Goal: Transaction & Acquisition: Purchase product/service

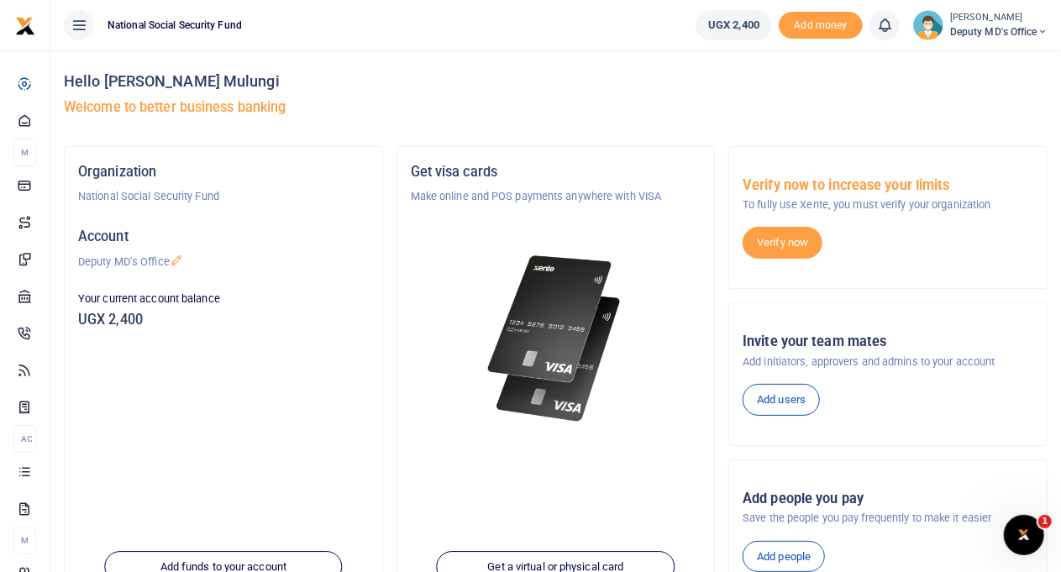
click at [1033, 29] on span "Deputy MD's Office" at bounding box center [998, 31] width 97 height 15
click at [996, 122] on link "Logout" at bounding box center [983, 123] width 133 height 24
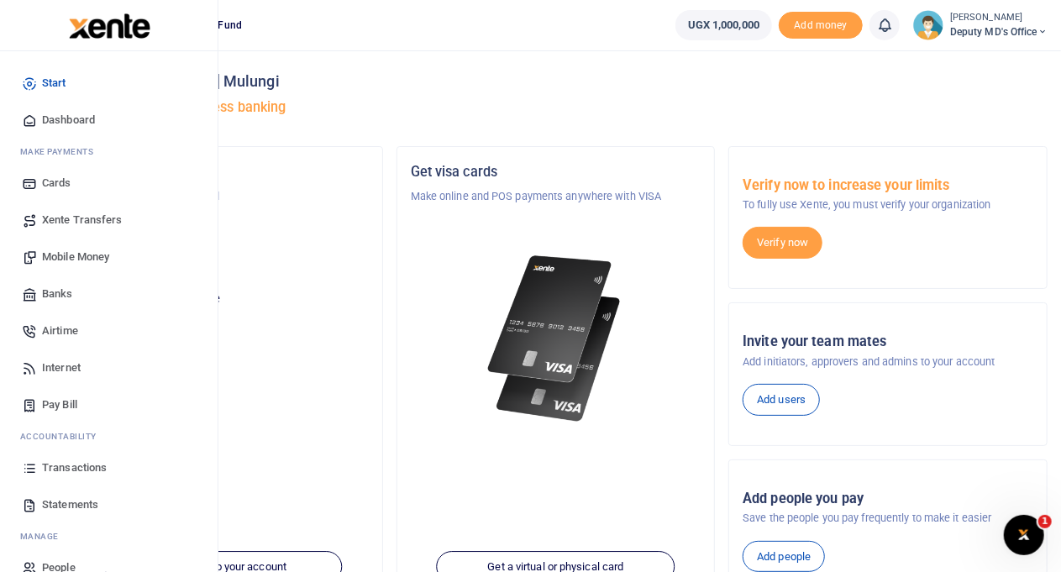
click at [84, 260] on span "Mobile Money" at bounding box center [75, 257] width 67 height 17
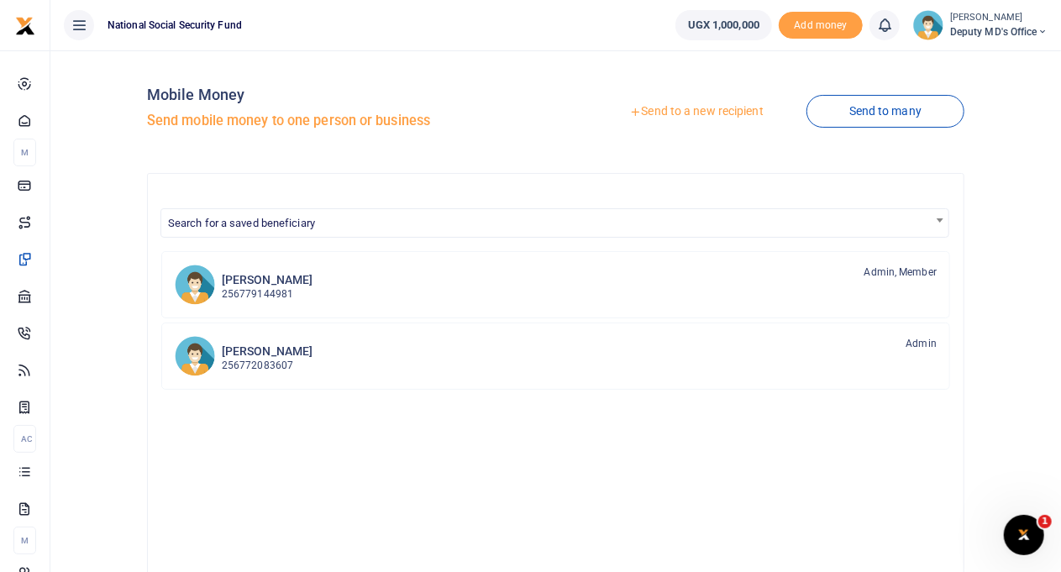
click at [645, 111] on link "Send to a new recipient" at bounding box center [695, 112] width 219 height 30
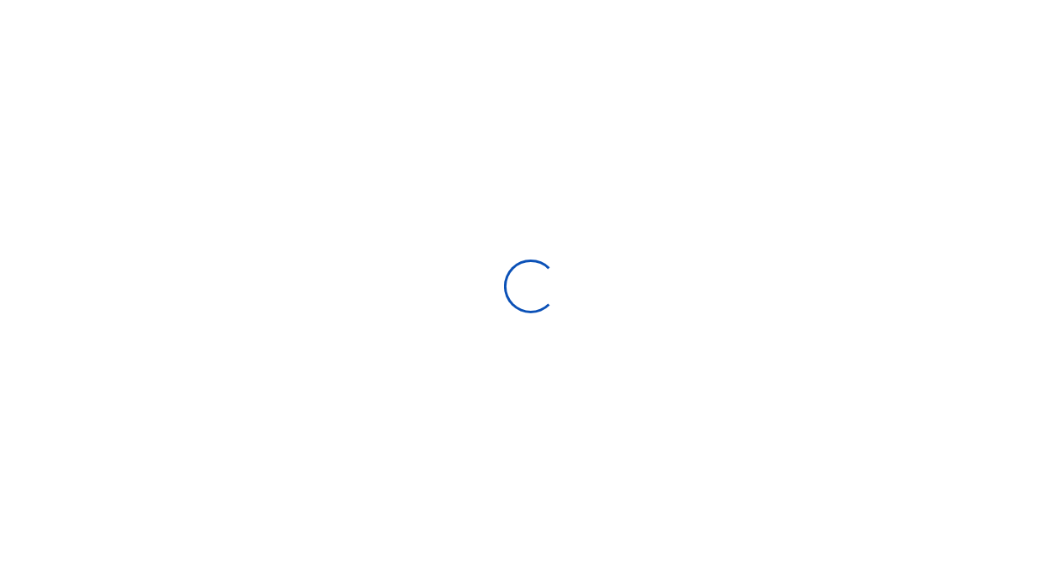
select select "Loading bundles"
select select
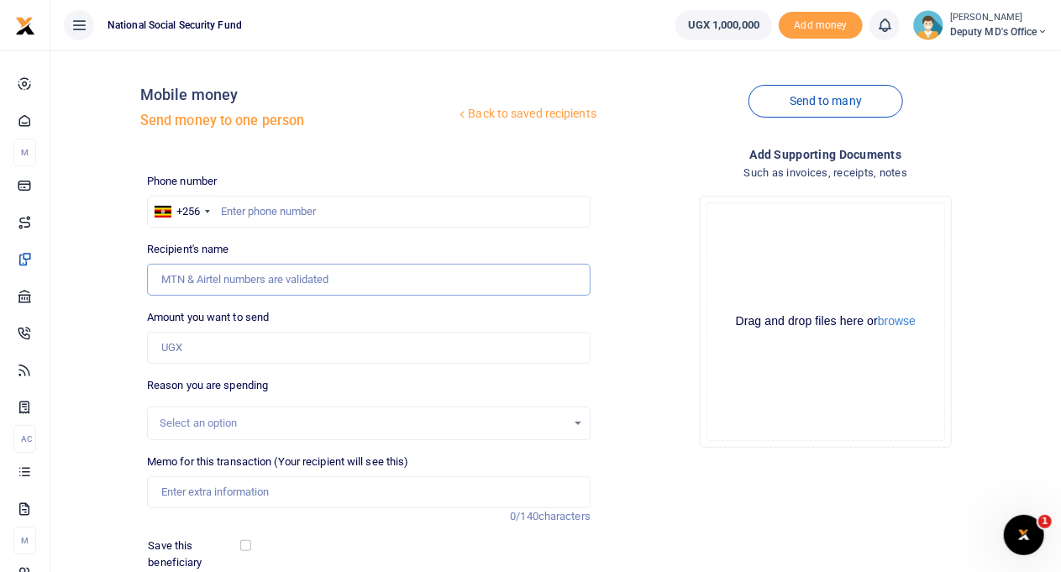
click at [234, 282] on input "Recipient's name" at bounding box center [369, 280] width 444 height 32
click at [239, 350] on input "Amount you want to send" at bounding box center [369, 348] width 444 height 32
click at [217, 278] on input "Recipient's name" at bounding box center [369, 280] width 444 height 32
click at [255, 213] on input "text" at bounding box center [369, 212] width 444 height 32
type input "754384041"
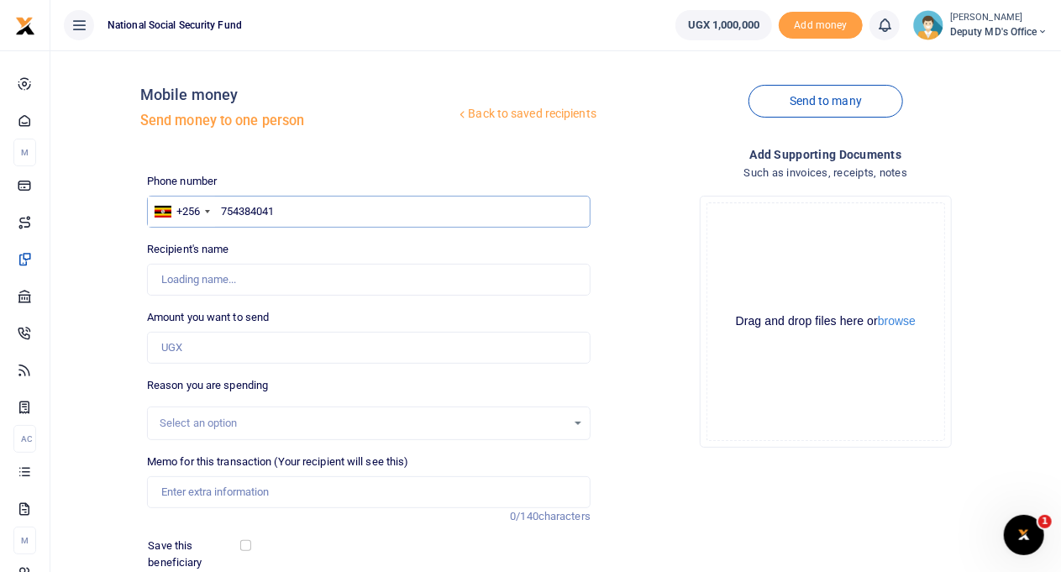
type input "Segujja Rogerskasongovu"
type input "754384041"
click at [234, 344] on input "Amount you want to send" at bounding box center [369, 348] width 444 height 32
click at [902, 322] on button "browse" at bounding box center [897, 321] width 38 height 13
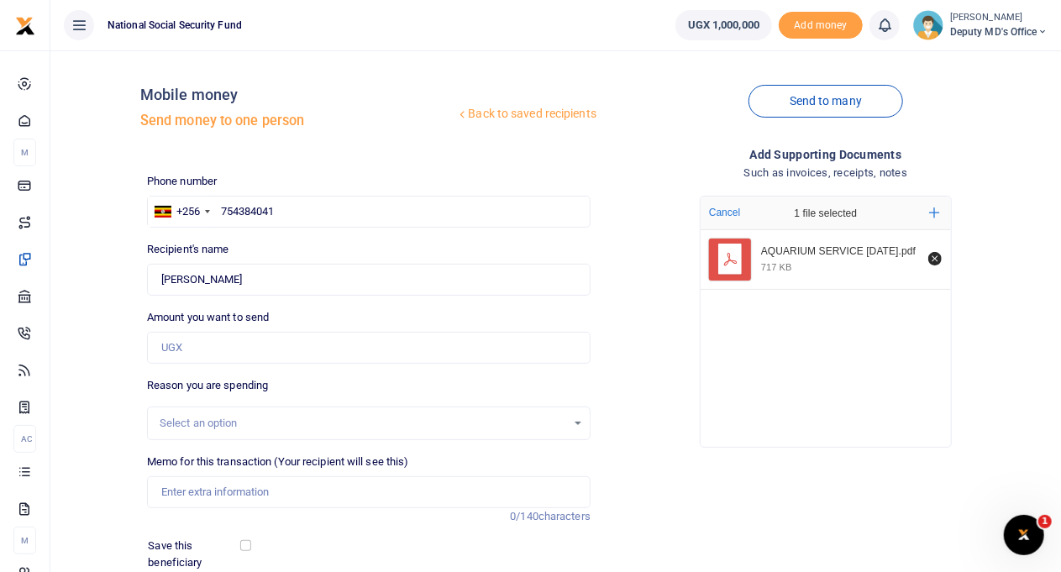
click at [736, 263] on icon "File Uploader" at bounding box center [729, 259] width 21 height 21
click at [802, 258] on div "AQUARIUM SERVICE JULY 2025.pdf" at bounding box center [840, 251] width 158 height 13
click at [938, 212] on icon "Add more files" at bounding box center [934, 213] width 11 height 11
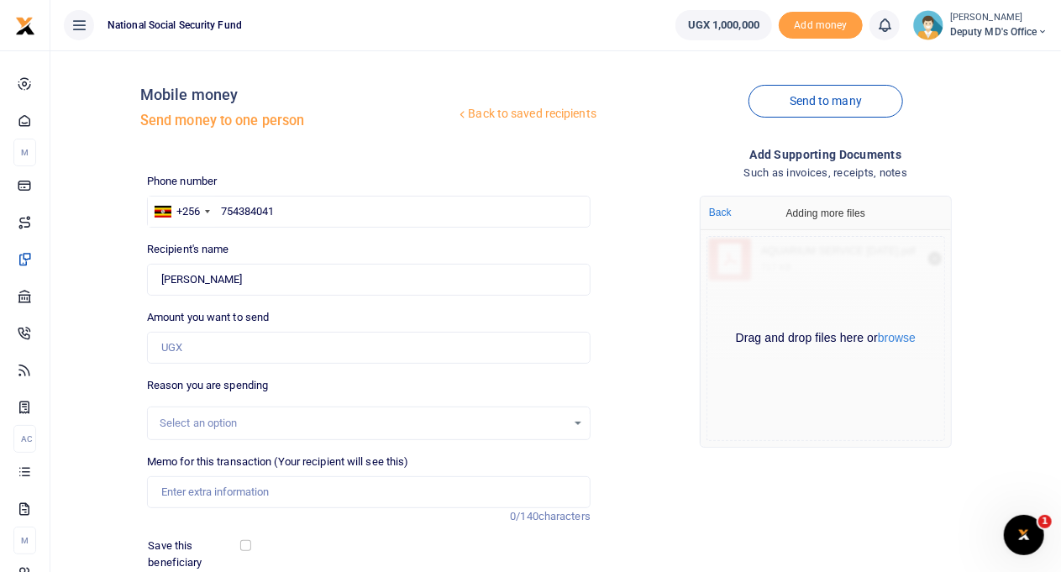
click at [661, 323] on div "Drop your files here Cancel 1 file selected Add more AQUARIUM SERVICE JULY 2025…" at bounding box center [826, 321] width 444 height 279
click at [715, 214] on button "Back" at bounding box center [720, 213] width 33 height 22
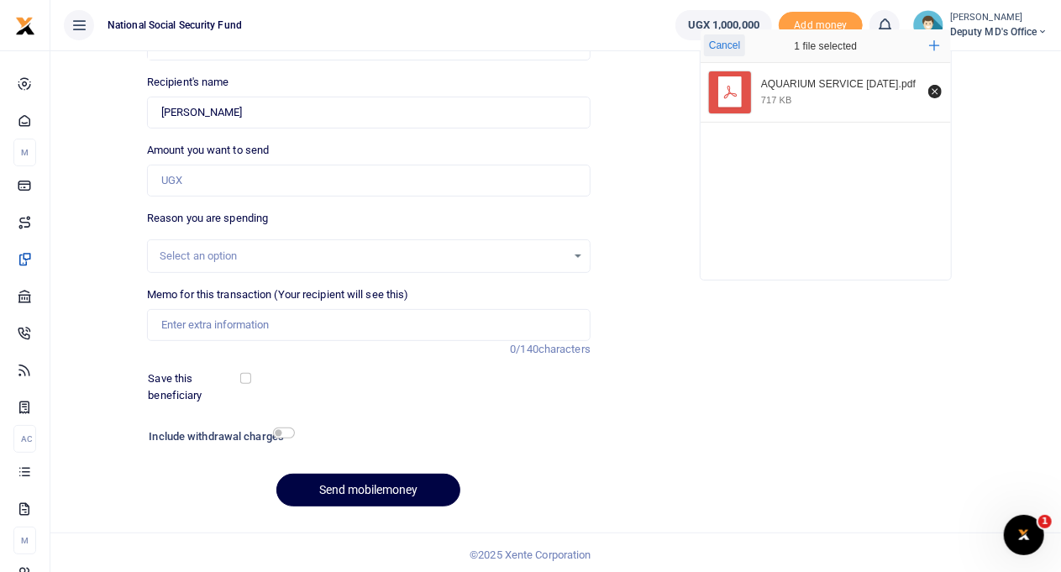
scroll to position [171, 0]
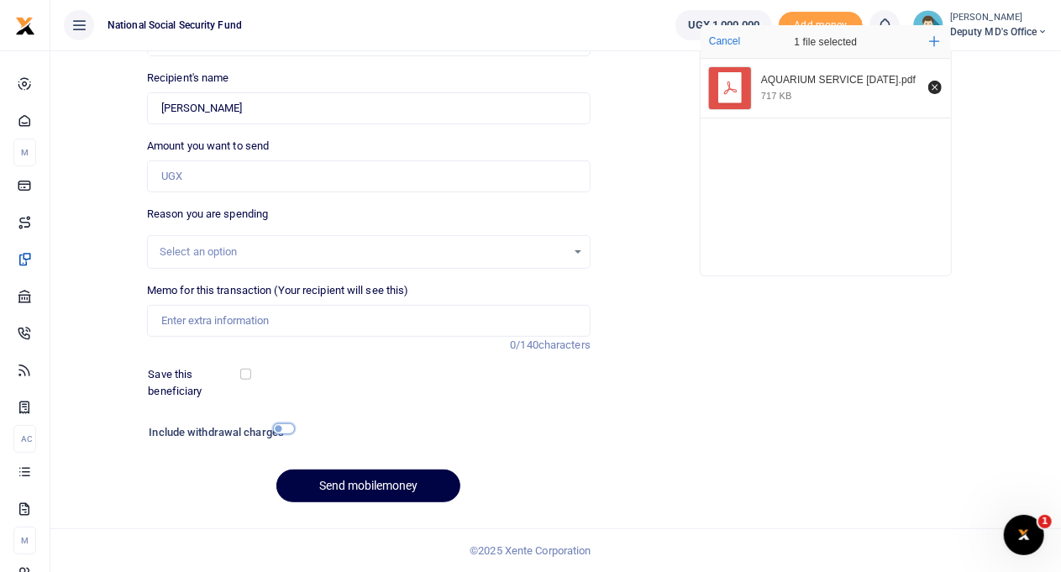
click at [290, 431] on input "checkbox" at bounding box center [284, 428] width 22 height 11
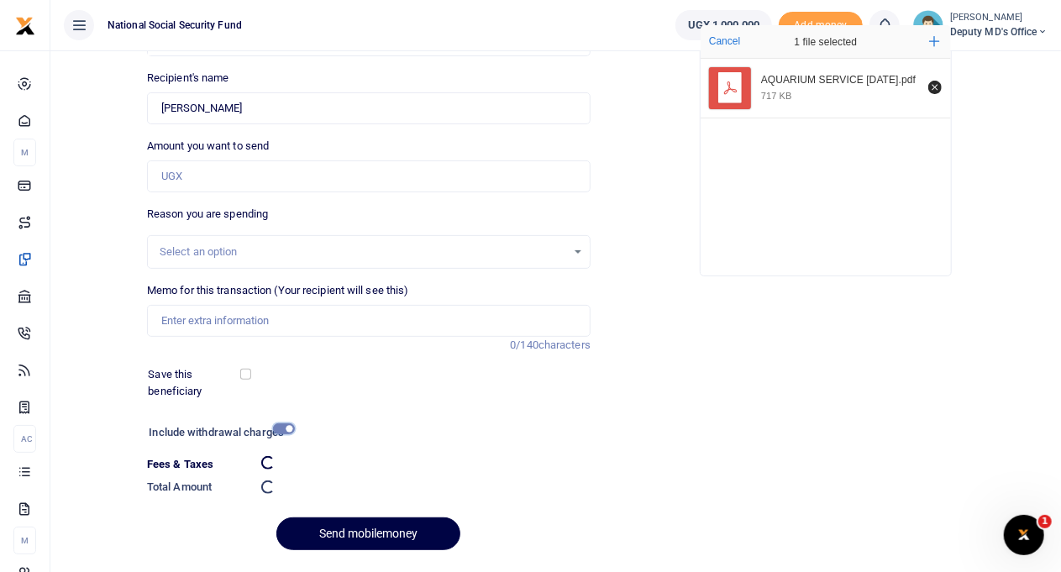
checkbox input "false"
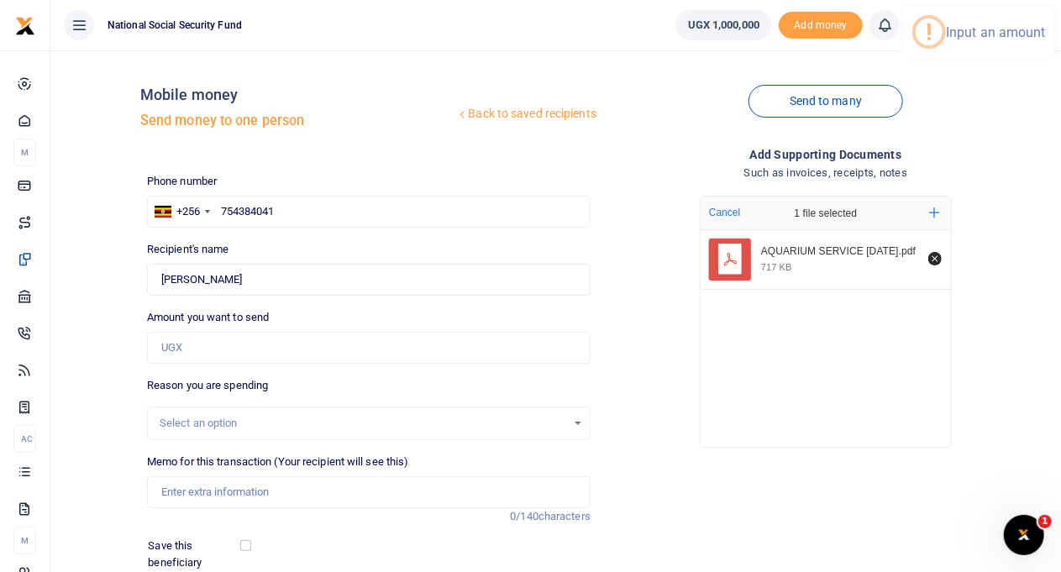
scroll to position [0, 0]
click at [230, 354] on input "Amount you want to send" at bounding box center [369, 348] width 444 height 32
type input "400,000"
click at [623, 390] on div "Drop your files here Cancel 1 file selected Add more AQUARIUM SERVICE JULY 2025…" at bounding box center [826, 321] width 444 height 279
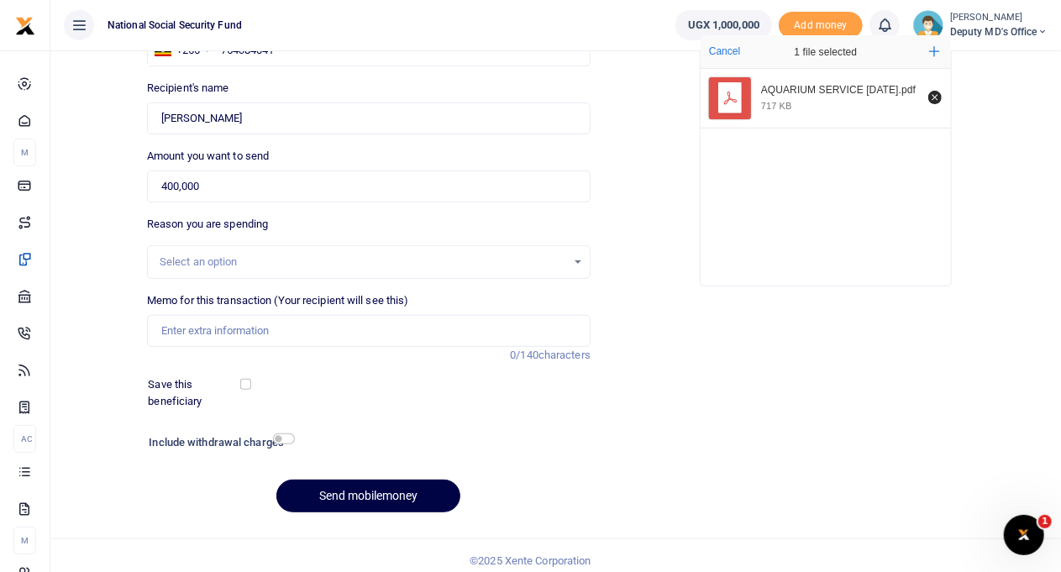
scroll to position [171, 0]
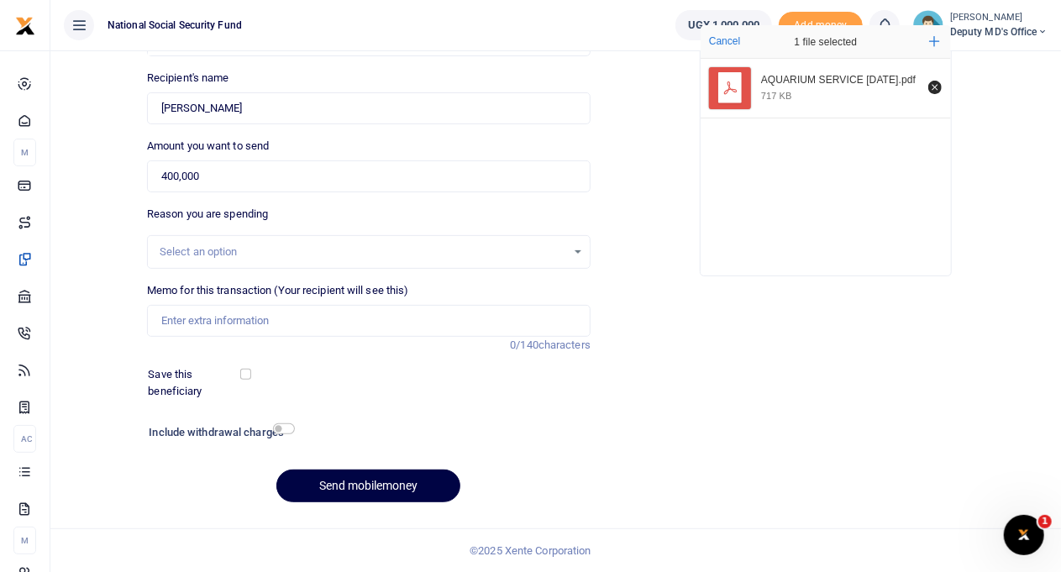
click at [200, 244] on div "Select an option" at bounding box center [363, 252] width 407 height 17
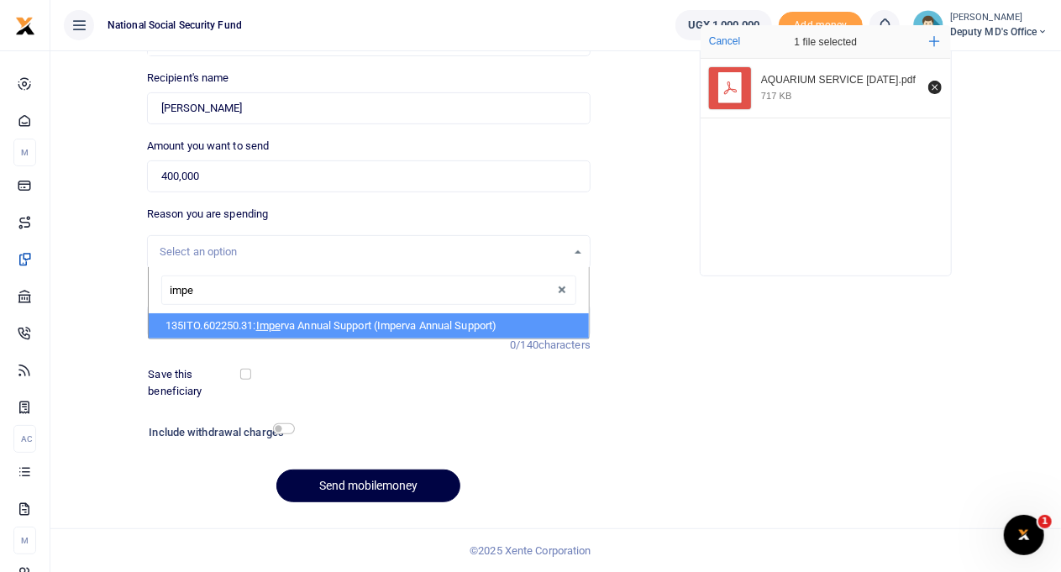
scroll to position [0, 0]
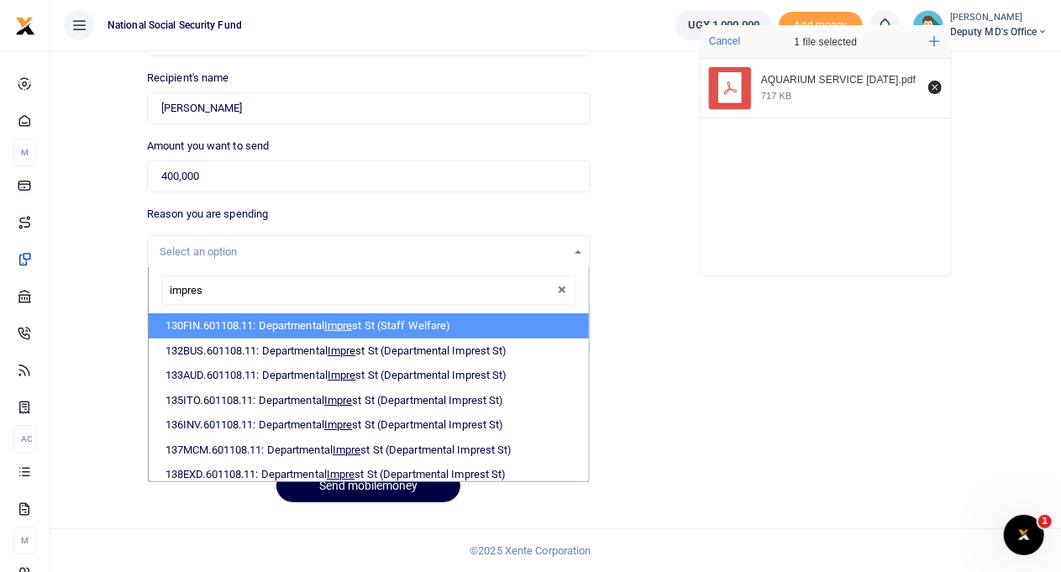
type input "imprest"
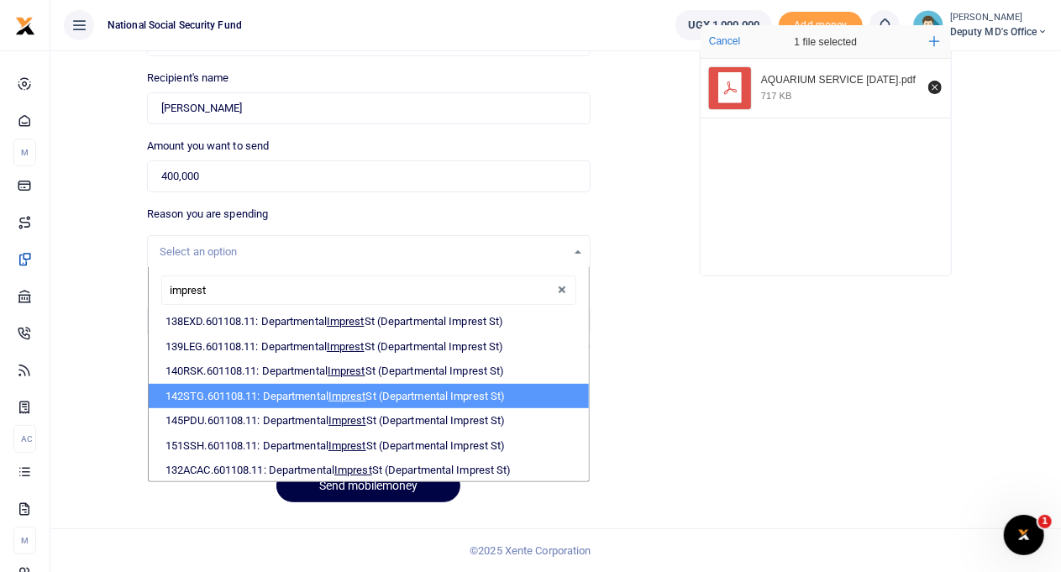
scroll to position [145, 0]
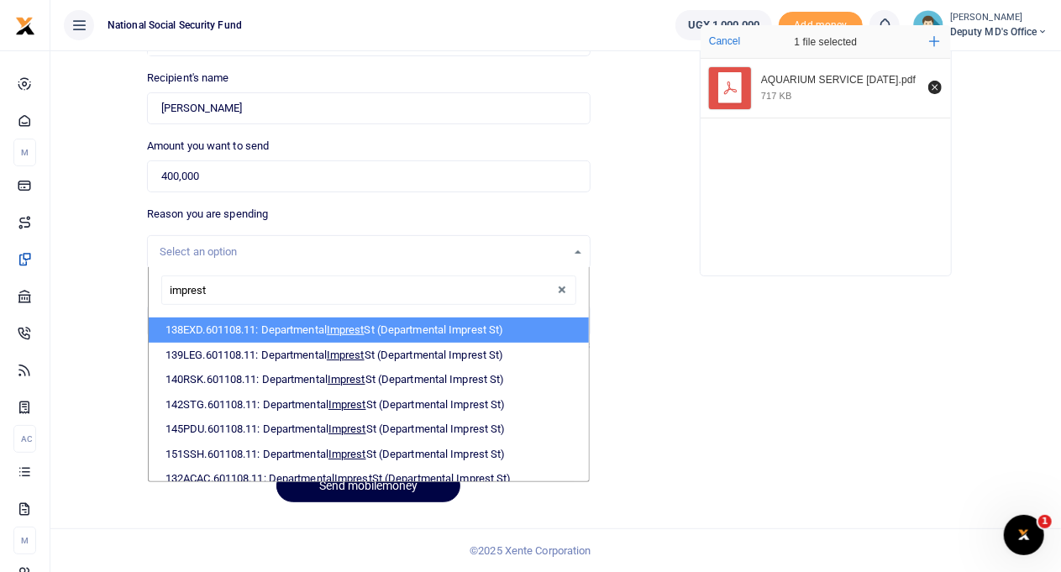
click at [282, 332] on li "138EXD.601108.11: Departmental Imprest St (Departmental Imprest St)" at bounding box center [369, 330] width 440 height 25
select select "1108"
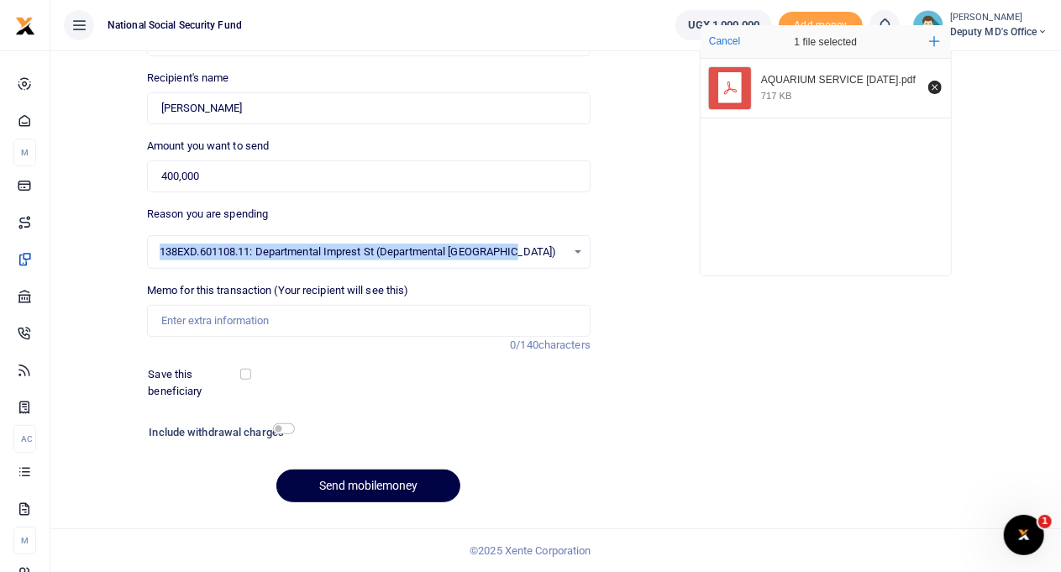
click at [575, 250] on div "138EXD.601108.11: Departmental Imprest St (Departmental Imprest St) Select an o…" at bounding box center [369, 252] width 442 height 18
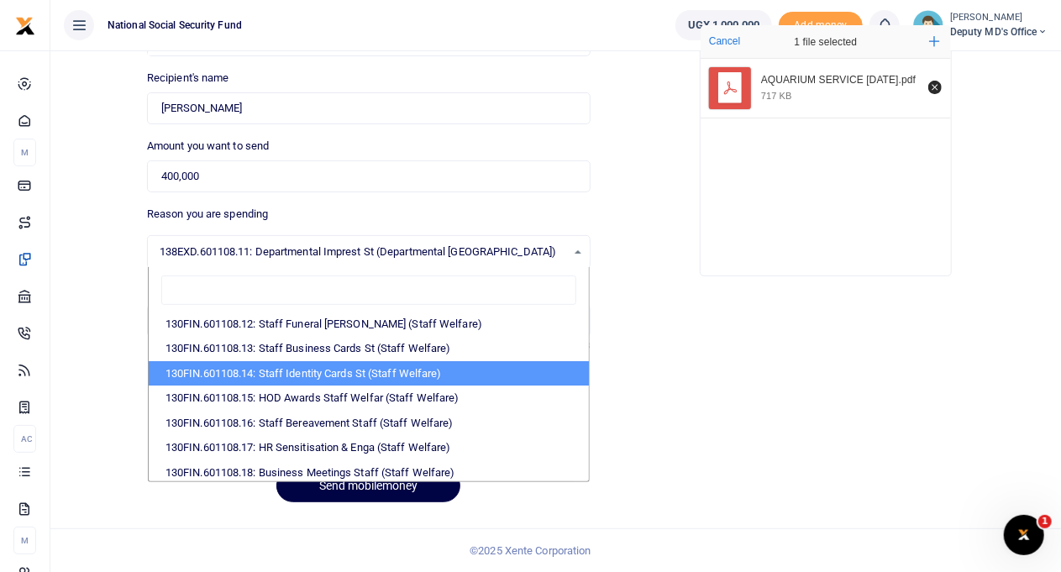
scroll to position [277, 0]
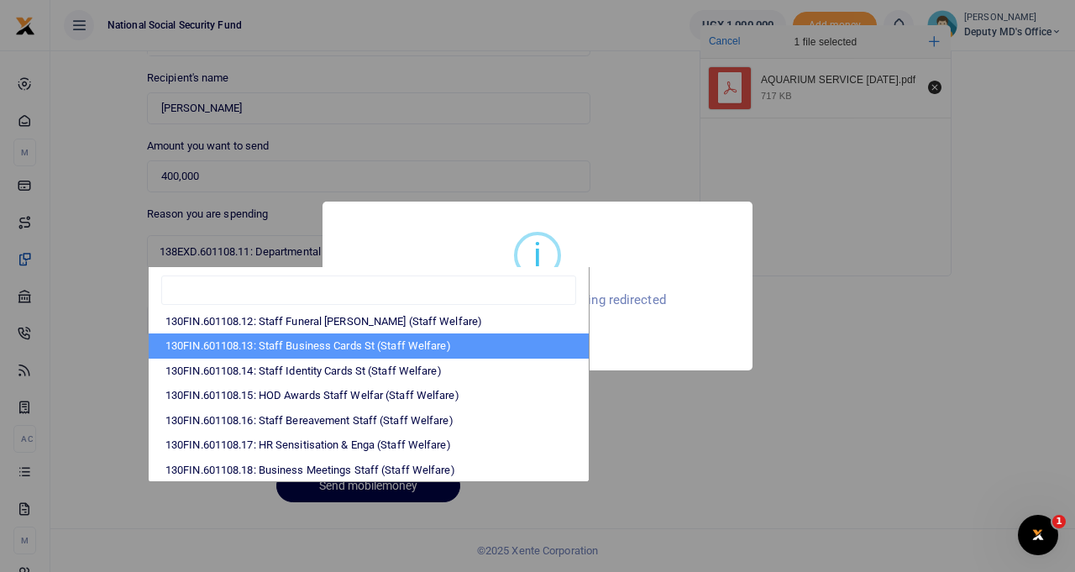
click at [676, 403] on div "i × Session has expired, you are being redirected OK No Cancel" at bounding box center [537, 286] width 1075 height 572
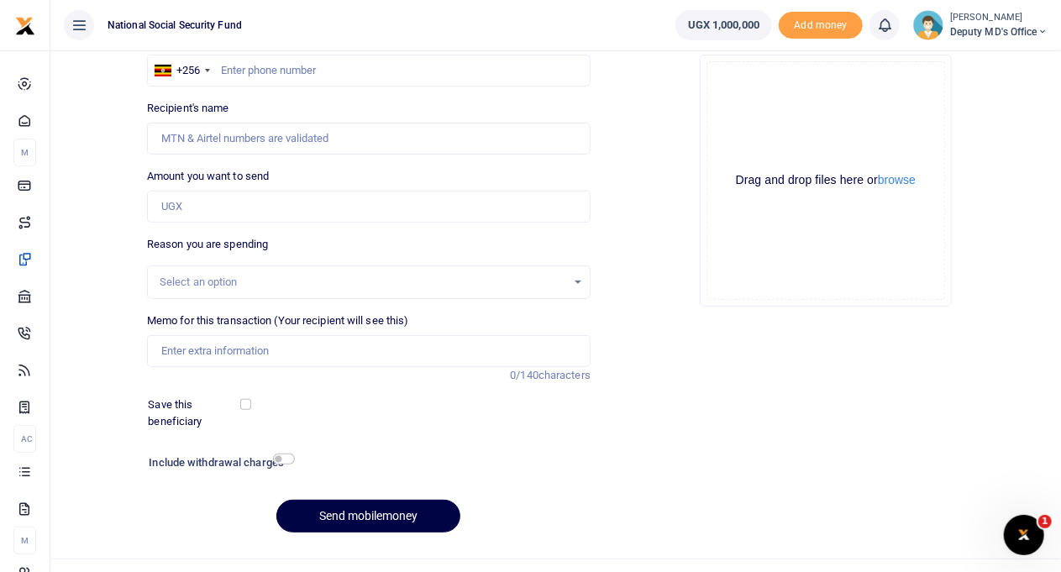
scroll to position [171, 0]
